Goal: Navigation & Orientation: Find specific page/section

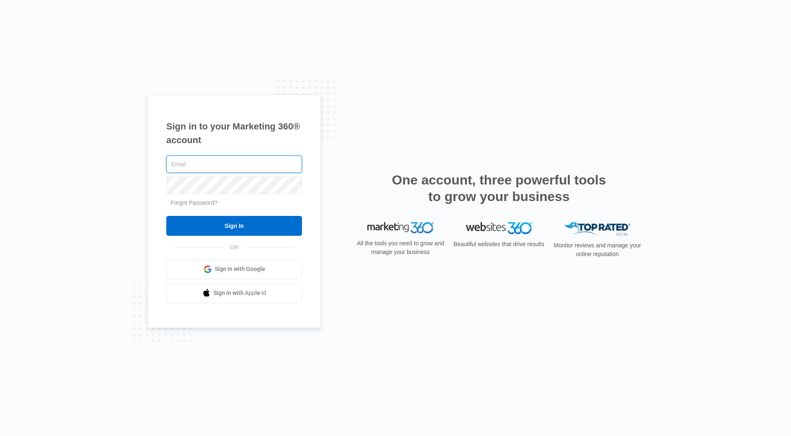
click at [243, 162] on input "text" at bounding box center [234, 164] width 136 height 17
type input "[PERSON_NAME][EMAIL_ADDRESS][PERSON_NAME][DOMAIN_NAME]"
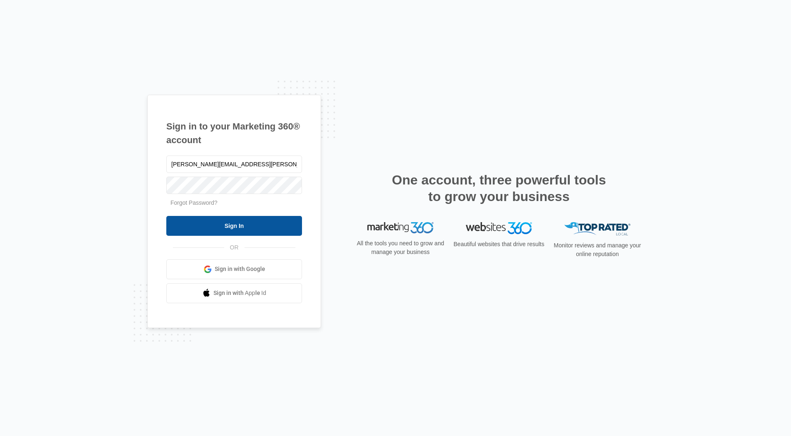
click at [245, 225] on input "Sign In" at bounding box center [234, 226] width 136 height 20
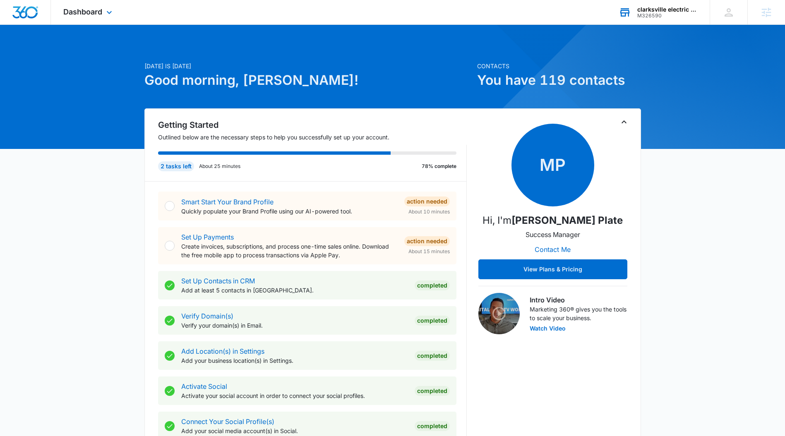
click at [649, 16] on div "M326590" at bounding box center [667, 16] width 60 height 6
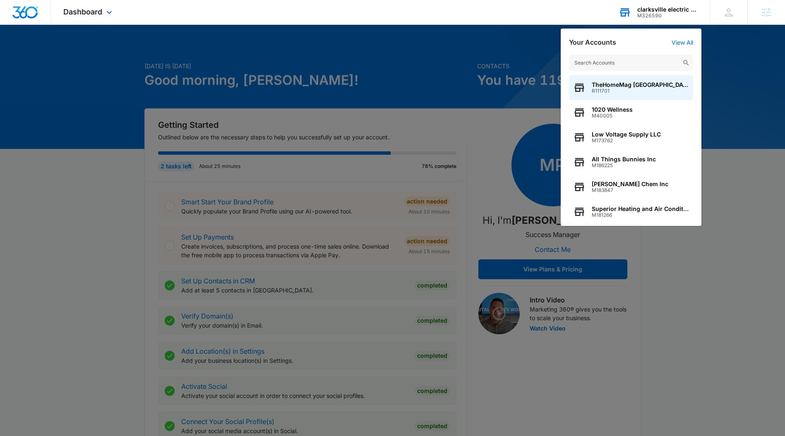
click at [599, 67] on input "text" at bounding box center [631, 63] width 124 height 17
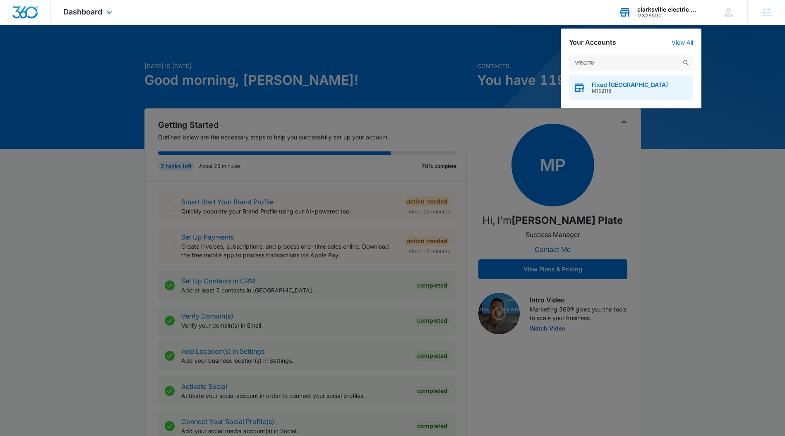
type input "M152118"
click at [632, 90] on span "M152118" at bounding box center [630, 91] width 76 height 6
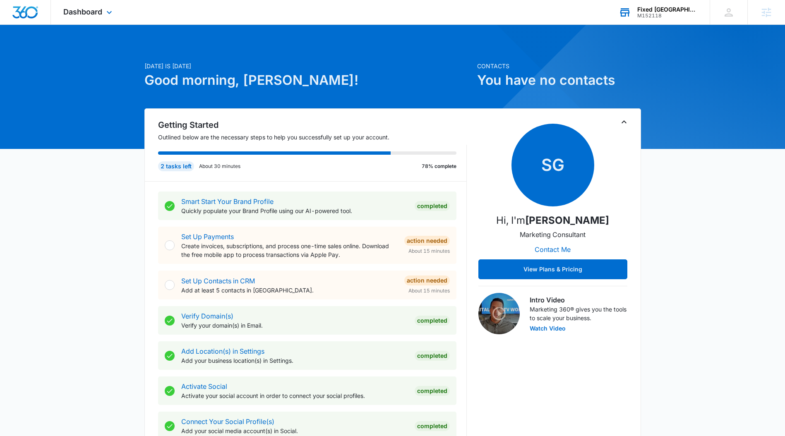
click at [98, 16] on div "Dashboard Apps Reputation Websites Forms CRM Email Social Content Ads Intellige…" at bounding box center [89, 12] width 76 height 24
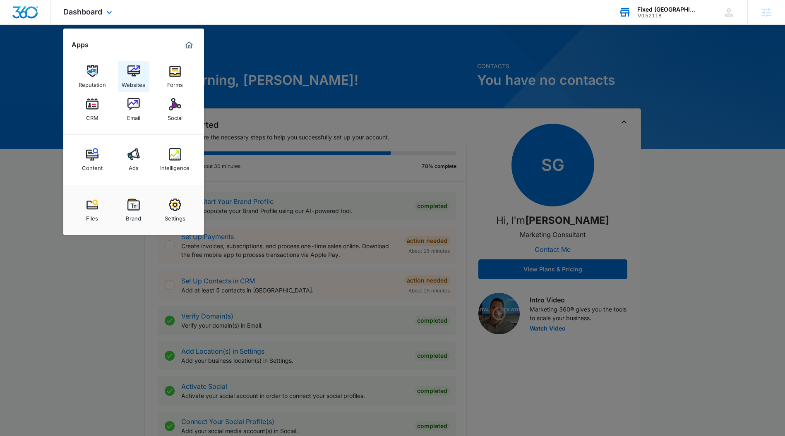
click at [131, 73] on img at bounding box center [133, 71] width 12 height 12
